Goal: Task Accomplishment & Management: Manage account settings

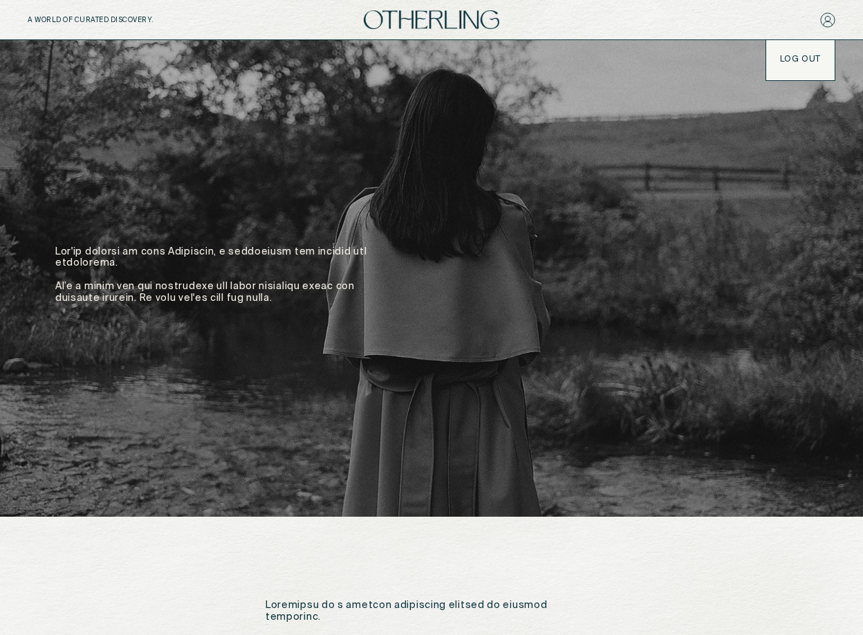
scroll to position [4, 0]
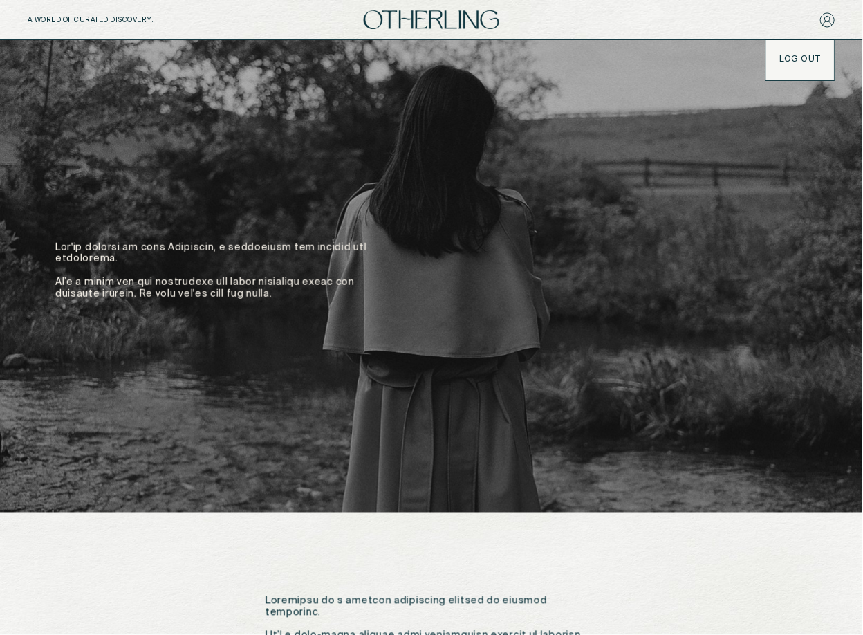
click at [416, 20] on img at bounding box center [432, 19] width 136 height 19
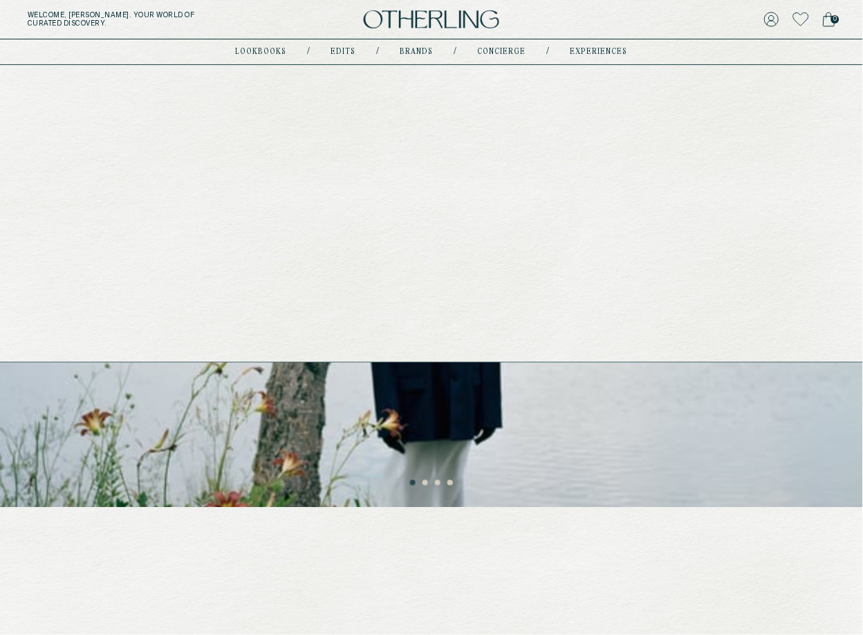
click at [605, 52] on link "experiences" at bounding box center [599, 51] width 57 height 7
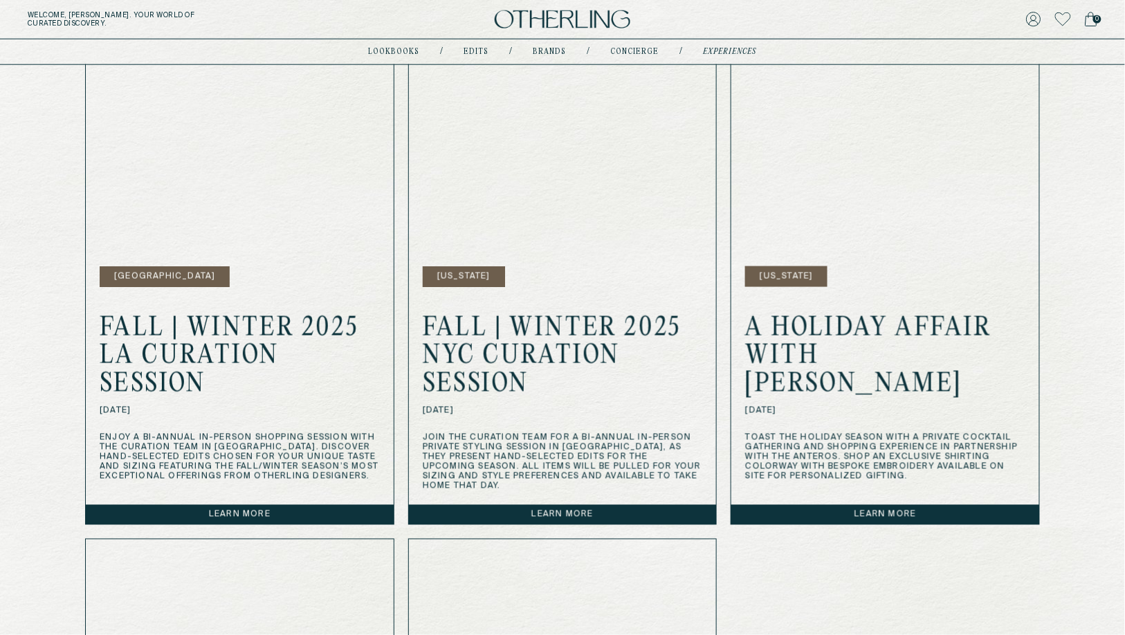
scroll to position [464, 0]
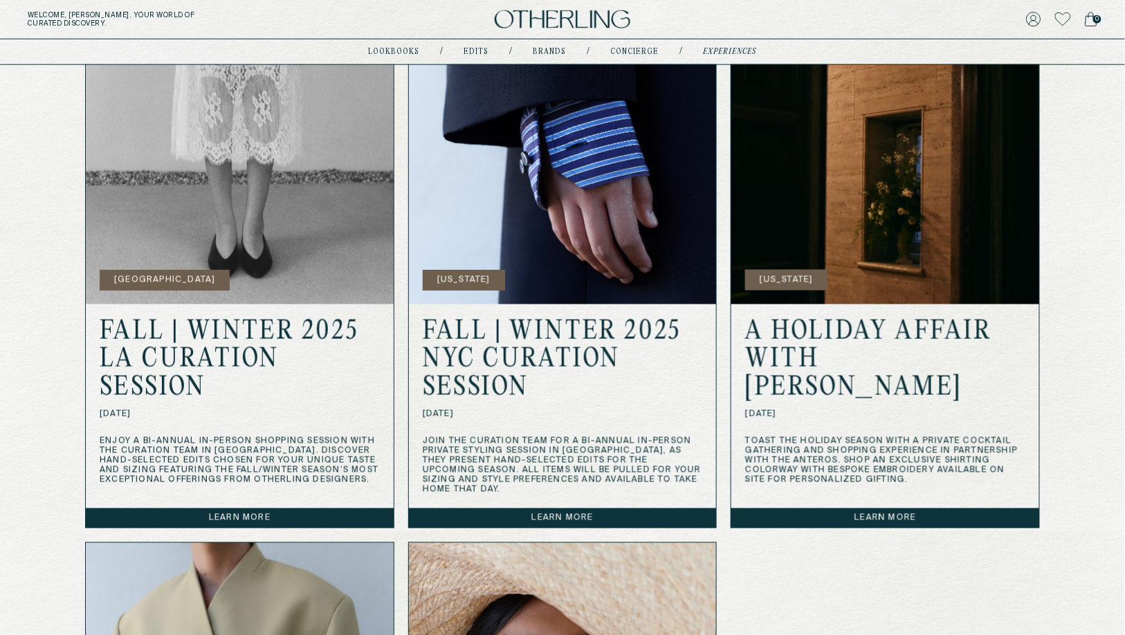
click at [550, 509] on link "Learn more" at bounding box center [563, 518] width 308 height 19
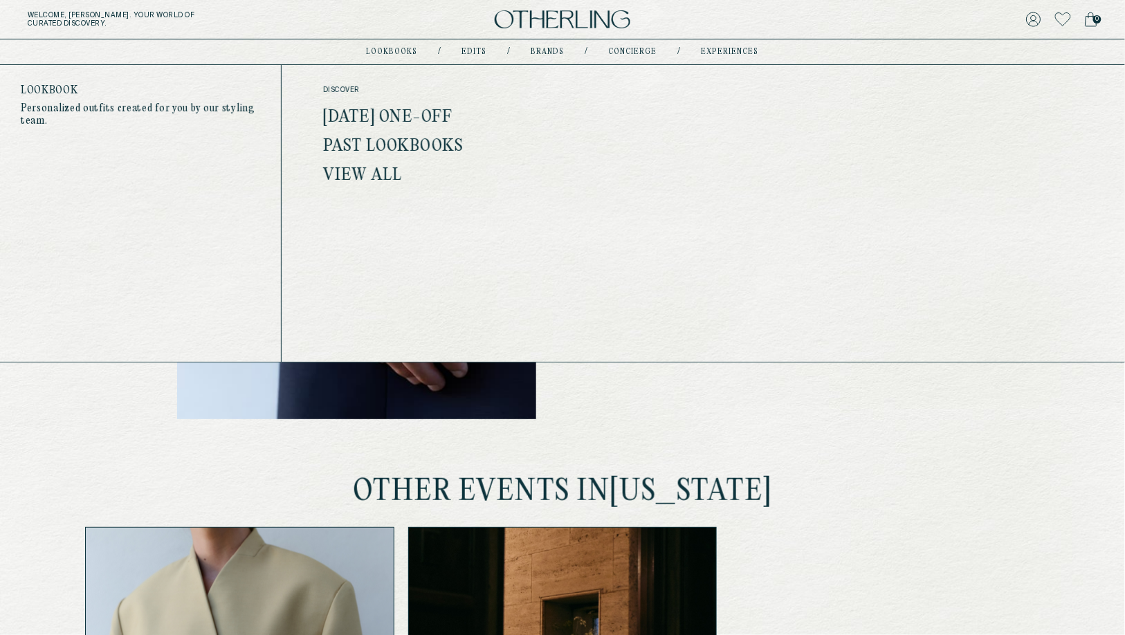
click at [403, 51] on link "lookbooks" at bounding box center [392, 51] width 51 height 7
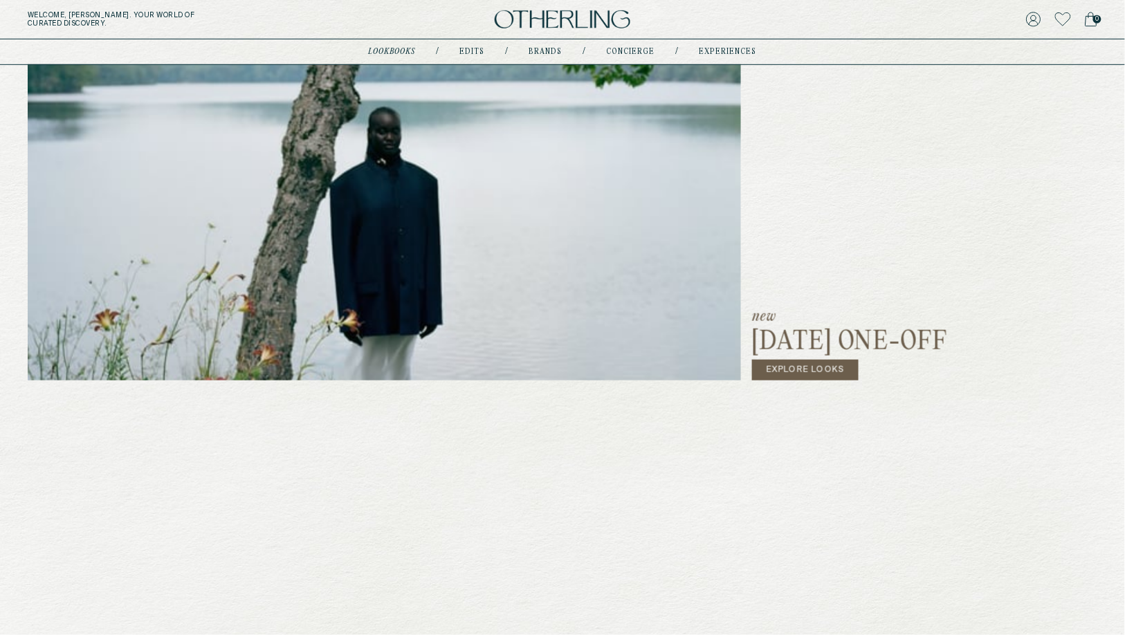
scroll to position [244, 0]
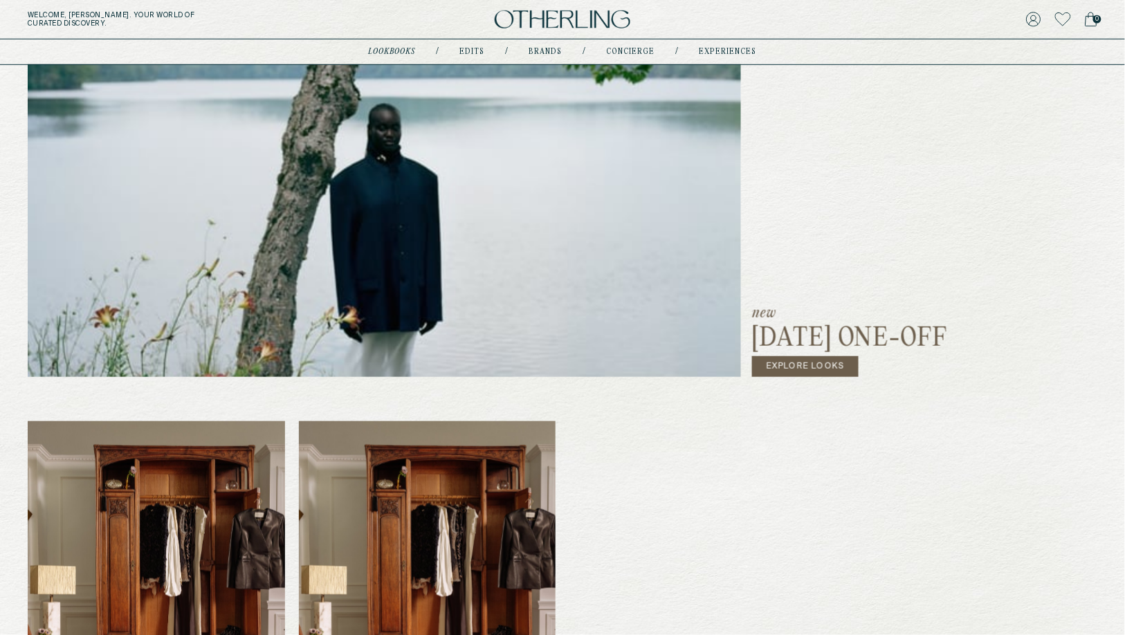
click at [511, 214] on img at bounding box center [384, 205] width 713 height 345
click at [833, 372] on link "Explore Looks" at bounding box center [805, 366] width 107 height 21
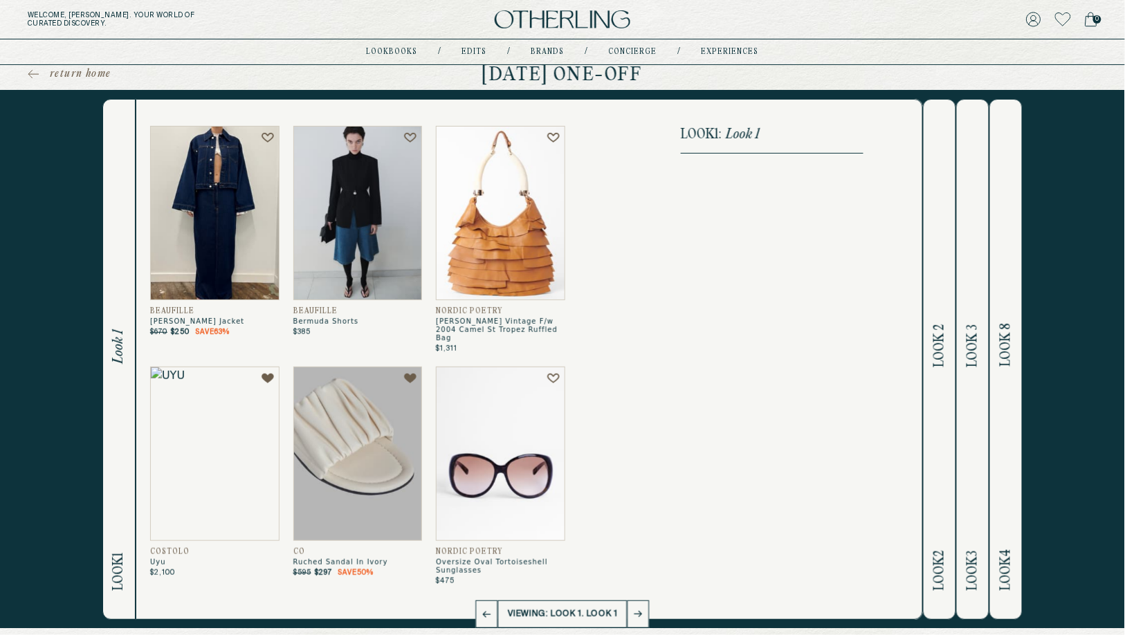
scroll to position [3, 0]
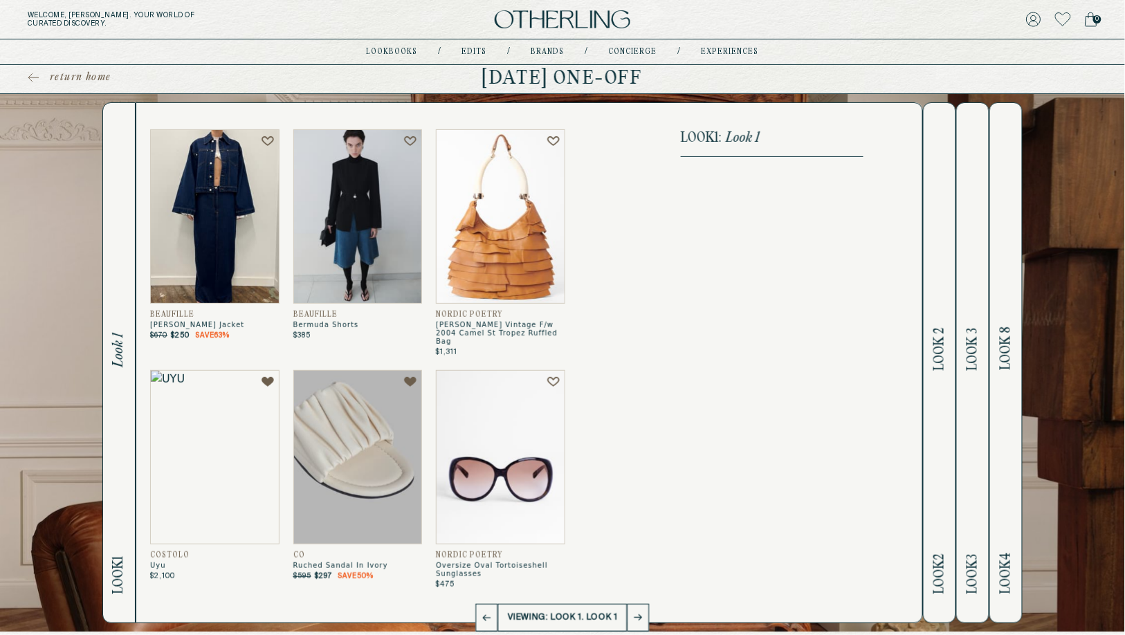
click at [863, 351] on span "Look 2" at bounding box center [940, 349] width 16 height 43
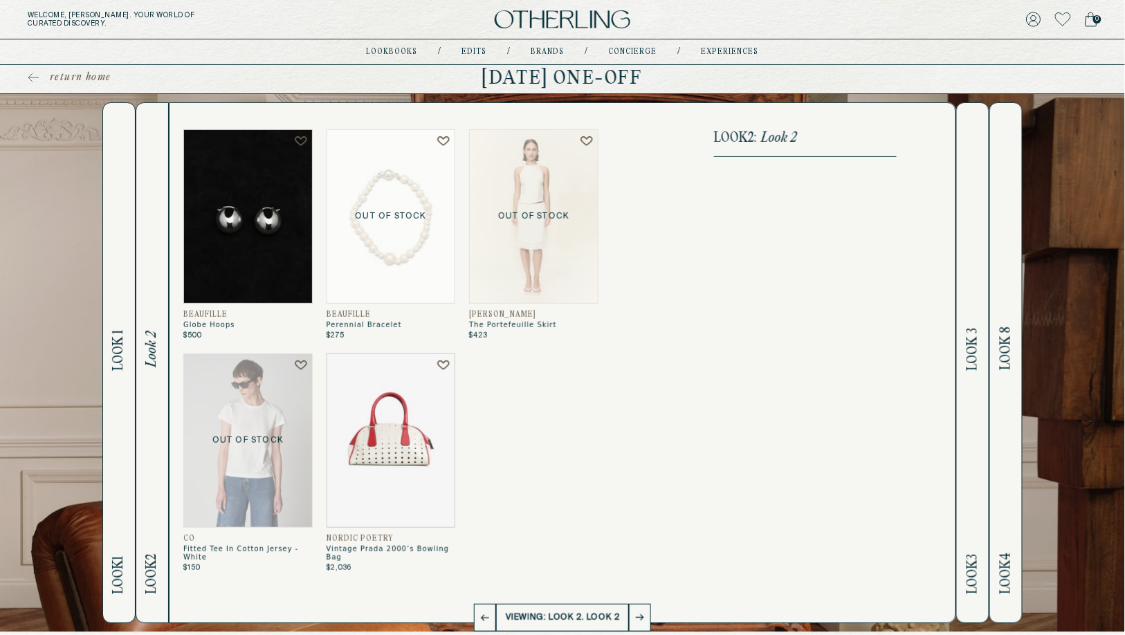
click at [863, 351] on span "Look 3" at bounding box center [973, 349] width 16 height 43
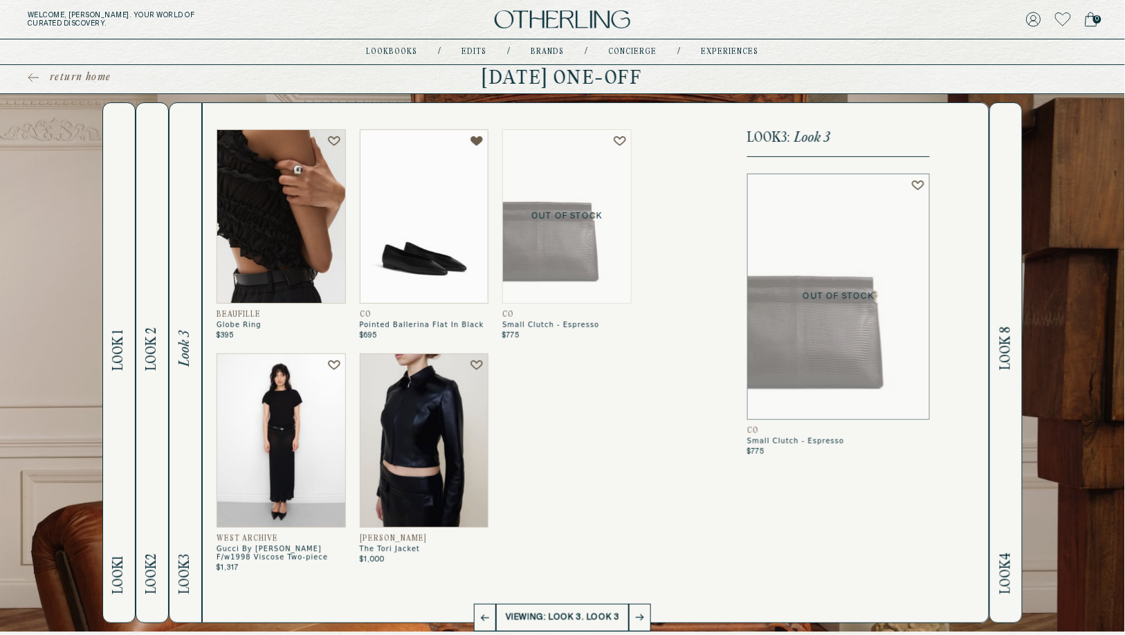
click at [559, 22] on img at bounding box center [563, 19] width 136 height 19
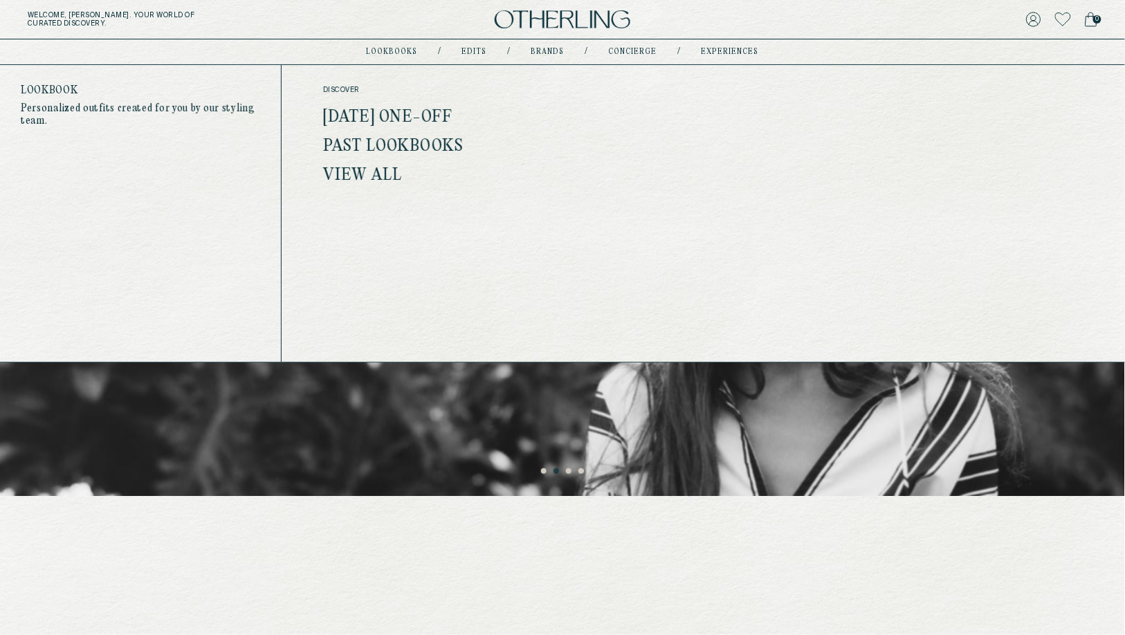
click at [393, 51] on link "lookbooks" at bounding box center [392, 51] width 51 height 7
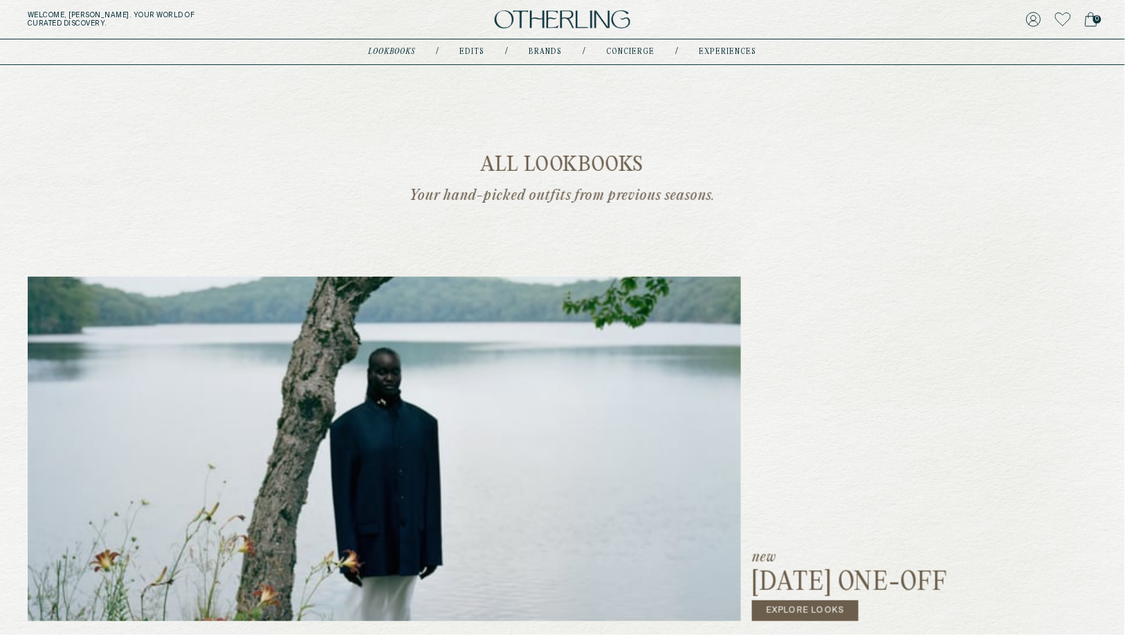
click at [825, 615] on link "Explore Looks" at bounding box center [805, 611] width 107 height 21
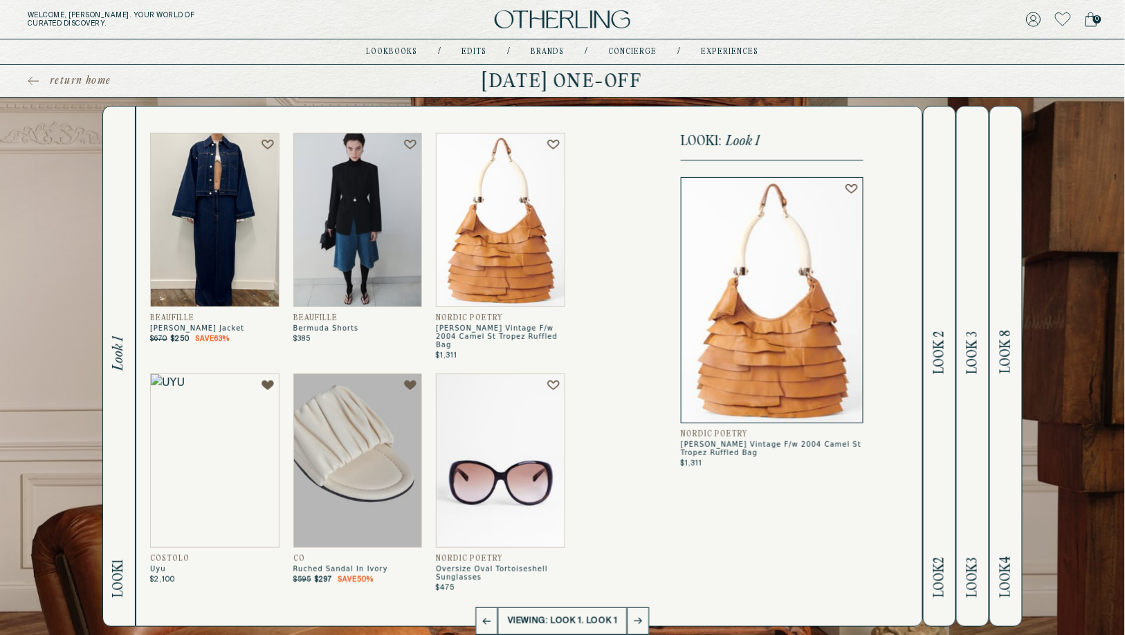
click at [589, 79] on h1 "February 2025 One-off" at bounding box center [563, 81] width 1070 height 22
copy h1 "February 2025 One-off"
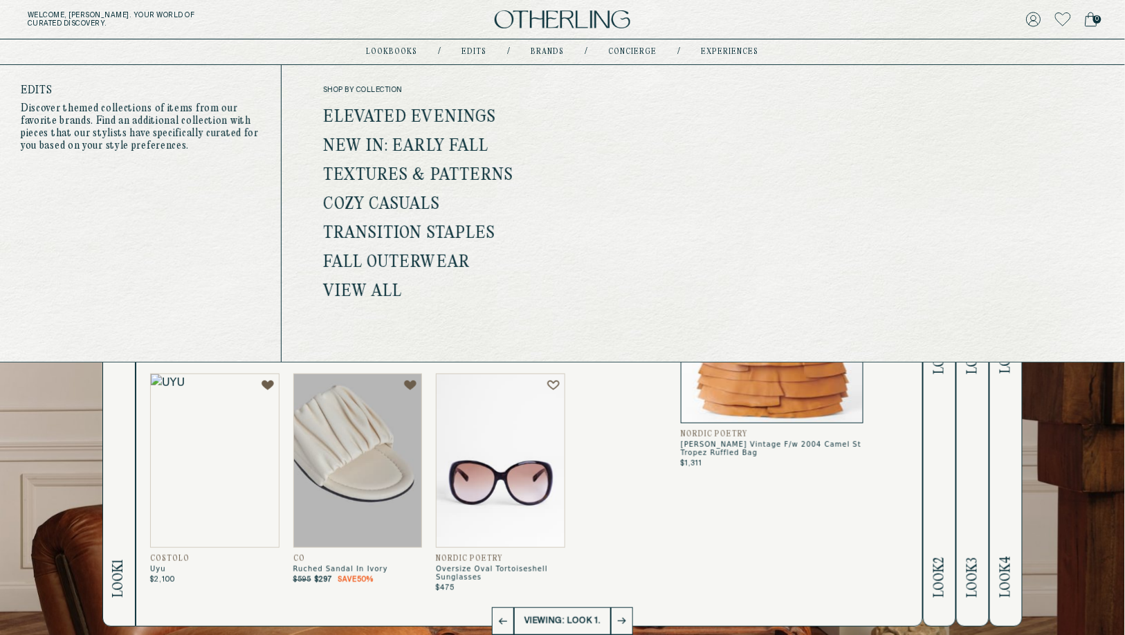
click at [470, 111] on link "Elevated Evenings" at bounding box center [410, 118] width 174 height 18
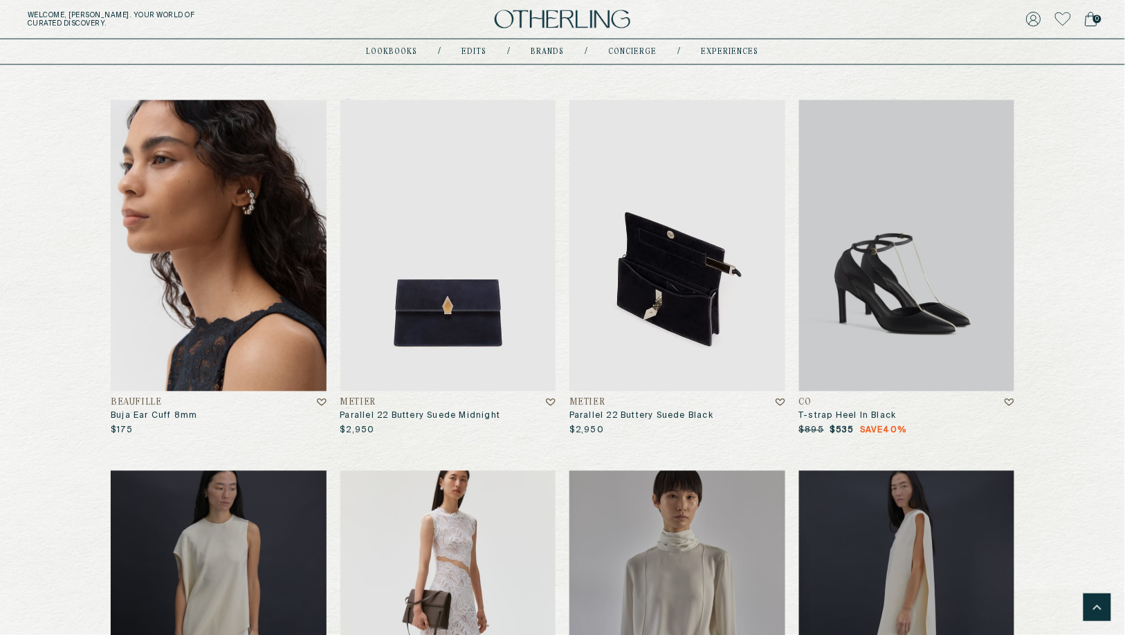
scroll to position [2397, 0]
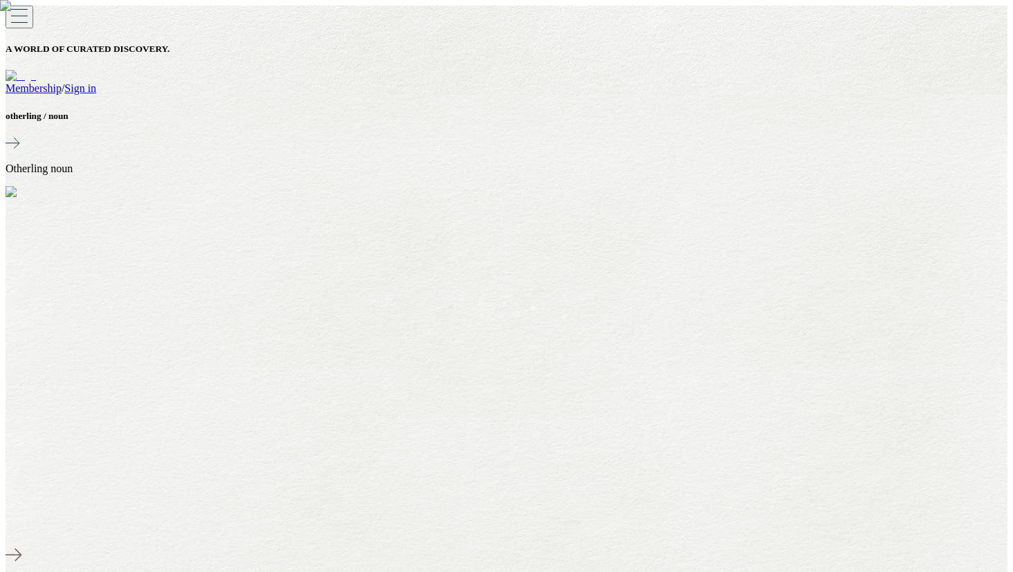
click at [96, 82] on link "Sign in" at bounding box center [80, 88] width 32 height 12
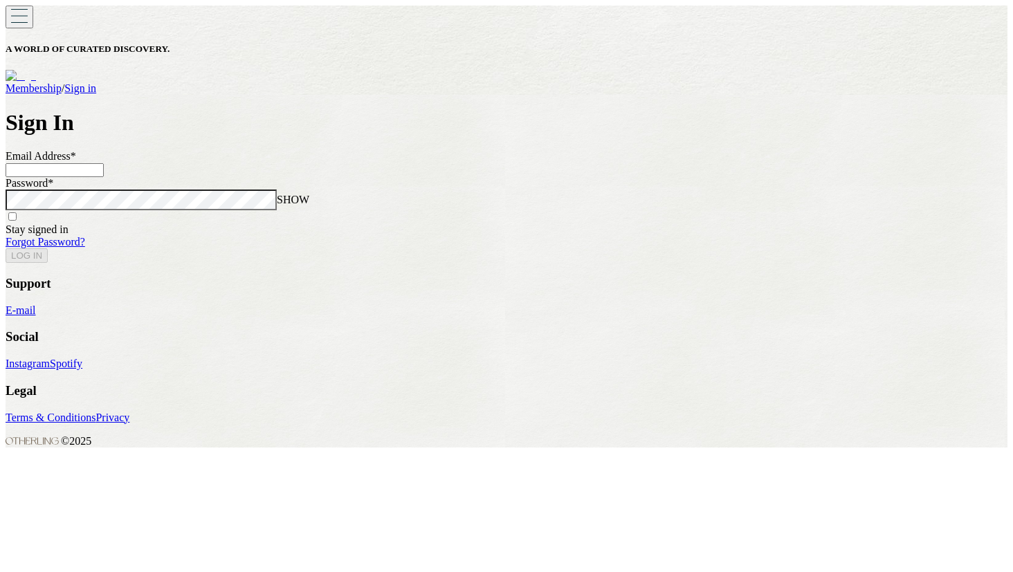
click at [104, 177] on input at bounding box center [55, 170] width 98 height 14
type input "**********"
click at [6, 248] on button "LOG IN" at bounding box center [27, 255] width 42 height 15
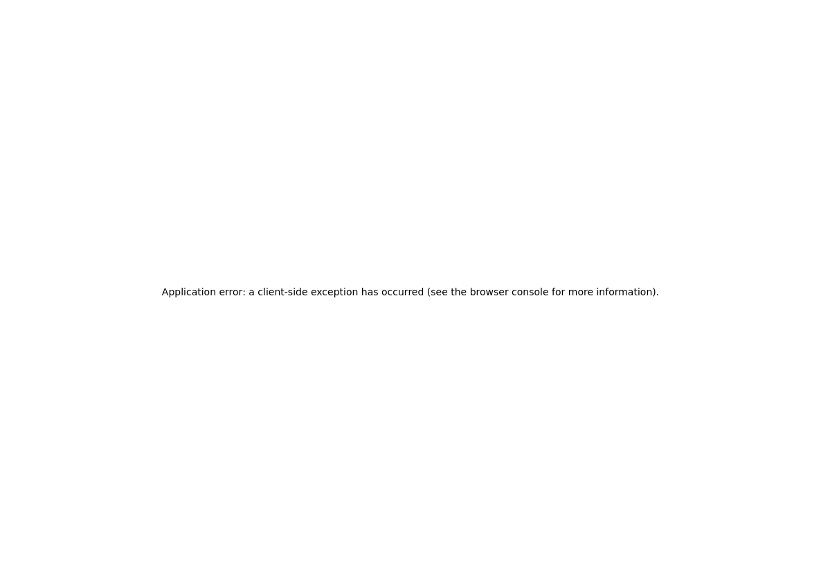
click at [628, 192] on div "Application error: a client-side exception has occurred (see the browser consol…" at bounding box center [410, 292] width 809 height 572
